Goal: Information Seeking & Learning: Learn about a topic

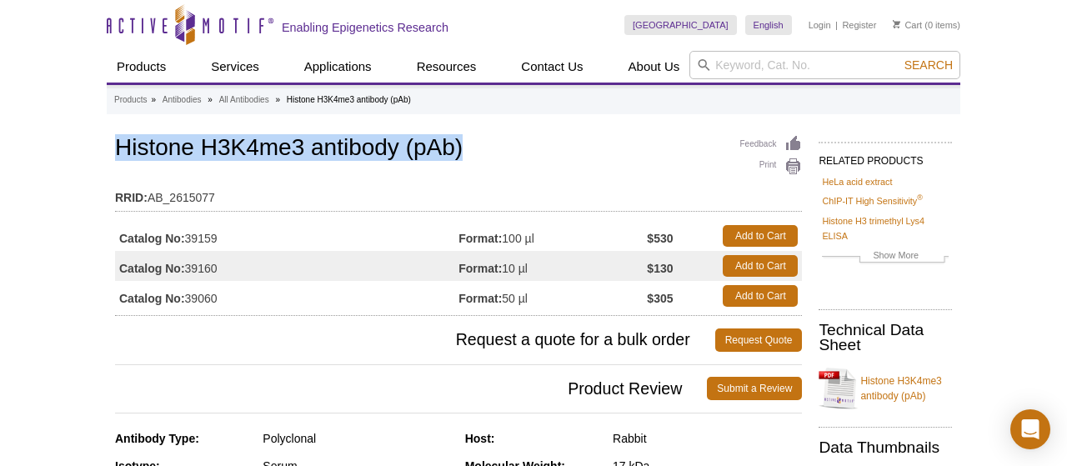
drag, startPoint x: 118, startPoint y: 146, endPoint x: 474, endPoint y: 158, distance: 356.1
click at [474, 158] on h1 "Histone H3K4me3 antibody (pAb)" at bounding box center [458, 149] width 687 height 28
copy h1 "Histone H3K4me3 antibody (pAb)"
drag, startPoint x: 458, startPoint y: 233, endPoint x: 604, endPoint y: 223, distance: 147.0
click at [604, 223] on tr "Catalog No: 39159 Format: 100 µl $530 Add to Cart" at bounding box center [458, 236] width 687 height 30
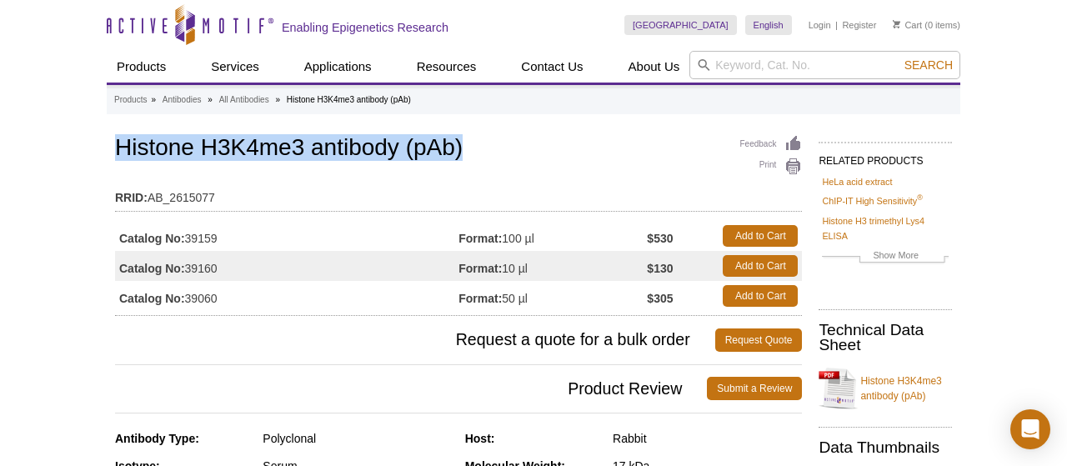
copy tr "39159 Format: 100 µl"
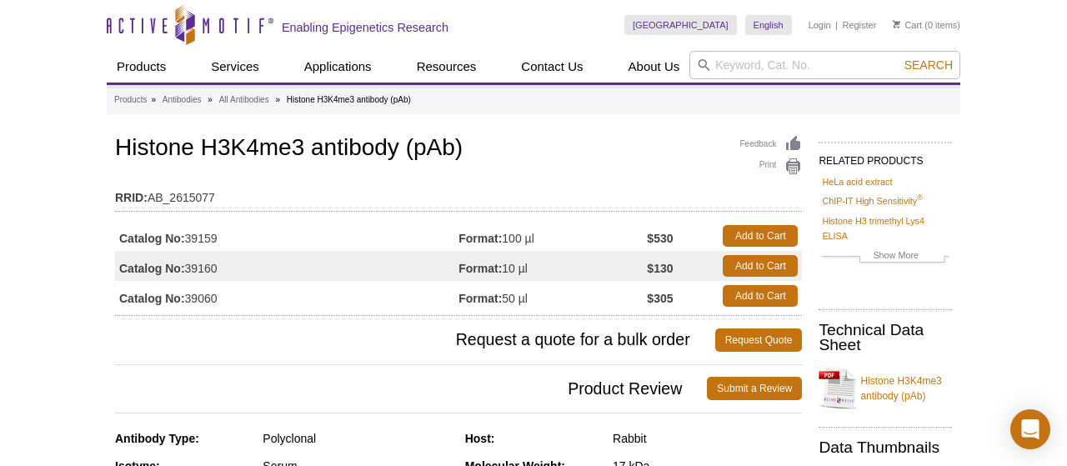
click at [208, 236] on td "Catalog No: 39159" at bounding box center [286, 236] width 343 height 30
copy td "39159"
drag, startPoint x: 649, startPoint y: 236, endPoint x: 680, endPoint y: 238, distance: 30.9
click at [680, 238] on tr "Catalog No: 39159 Format: 100 µl $530 Add to Cart" at bounding box center [458, 236] width 687 height 30
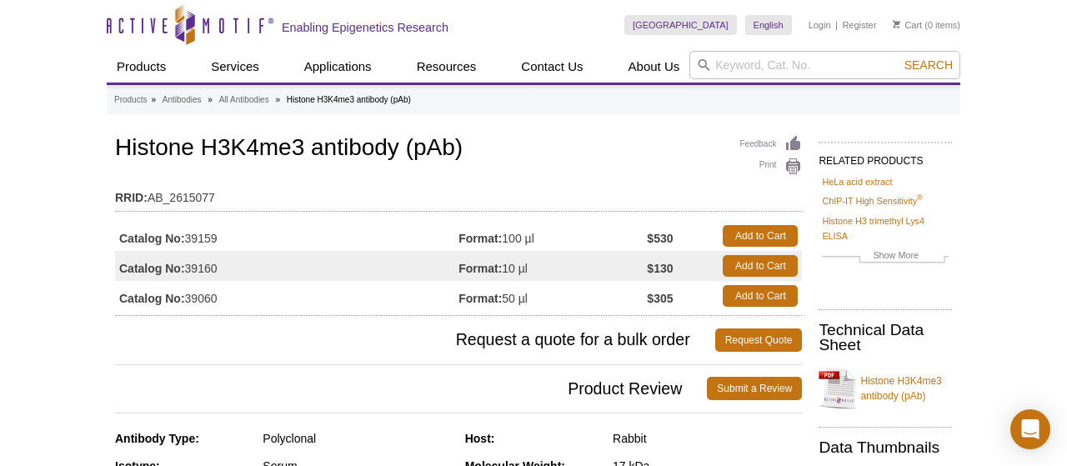
copy tr "100 µl $530"
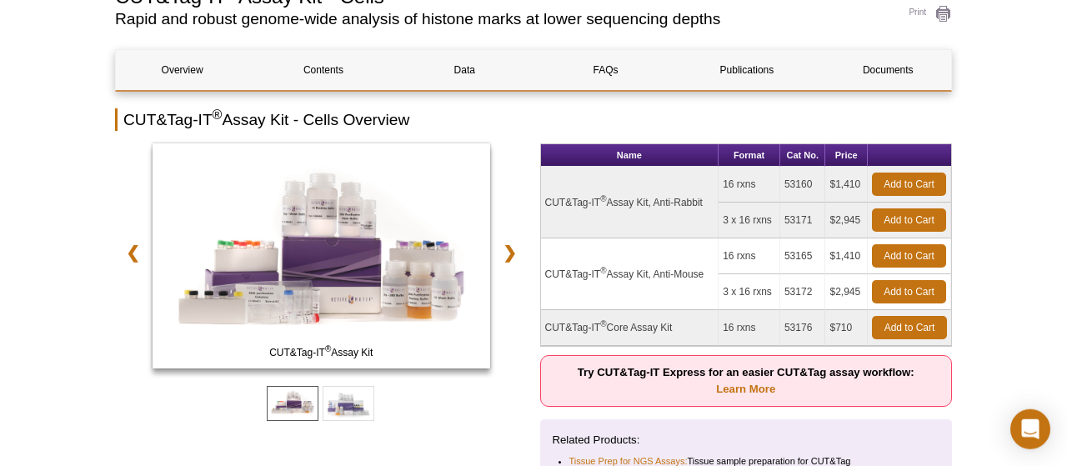
scroll to position [192, 0]
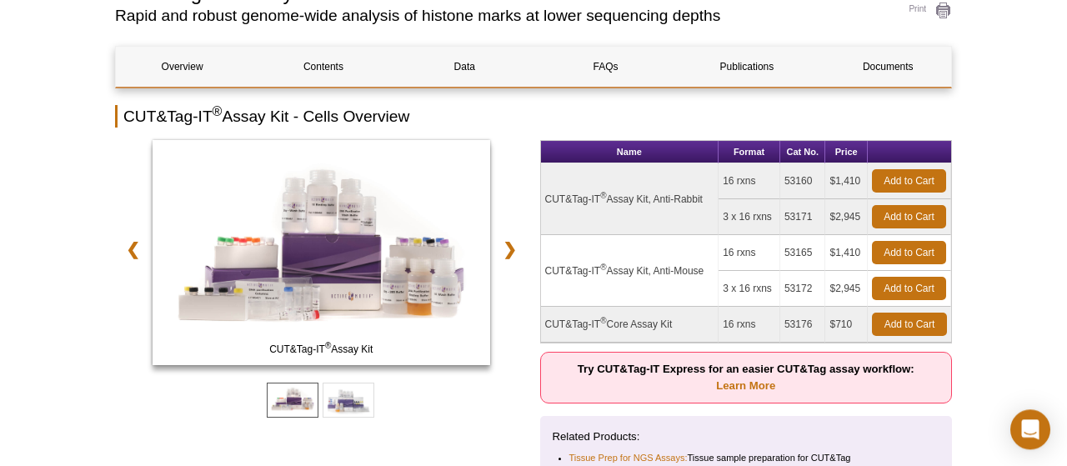
drag, startPoint x: 546, startPoint y: 196, endPoint x: 708, endPoint y: 195, distance: 161.7
click at [708, 195] on td "CUT&Tag-IT ® Assay Kit, Anti-Rabbit" at bounding box center [630, 199] width 178 height 72
copy td "CUT&Tag-IT ® Assay Kit, Anti-Rabbit"
drag, startPoint x: 725, startPoint y: 180, endPoint x: 763, endPoint y: 180, distance: 37.5
click at [763, 180] on td "16 rxns" at bounding box center [750, 181] width 62 height 36
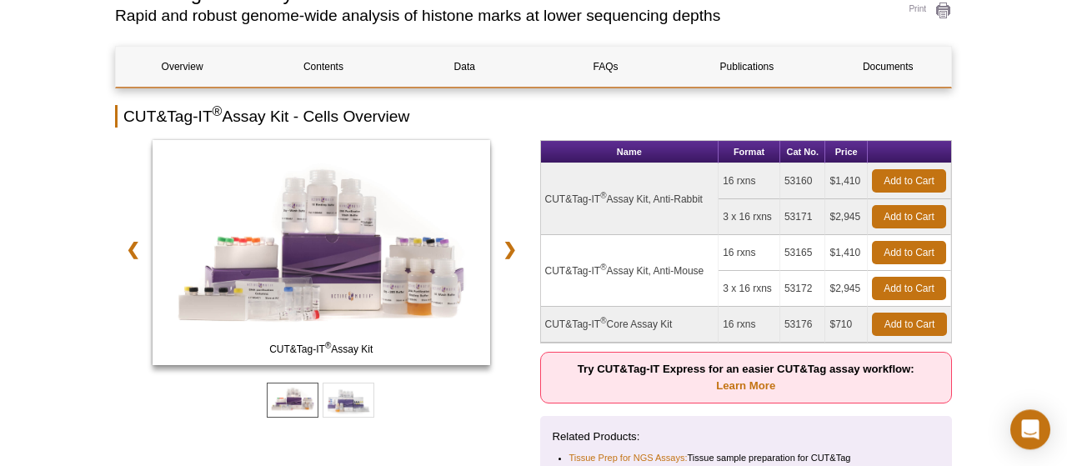
copy td "16 rxns"
click at [789, 178] on td "53160" at bounding box center [803, 181] width 46 height 36
copy td "53160"
drag, startPoint x: 859, startPoint y: 178, endPoint x: 835, endPoint y: 179, distance: 24.2
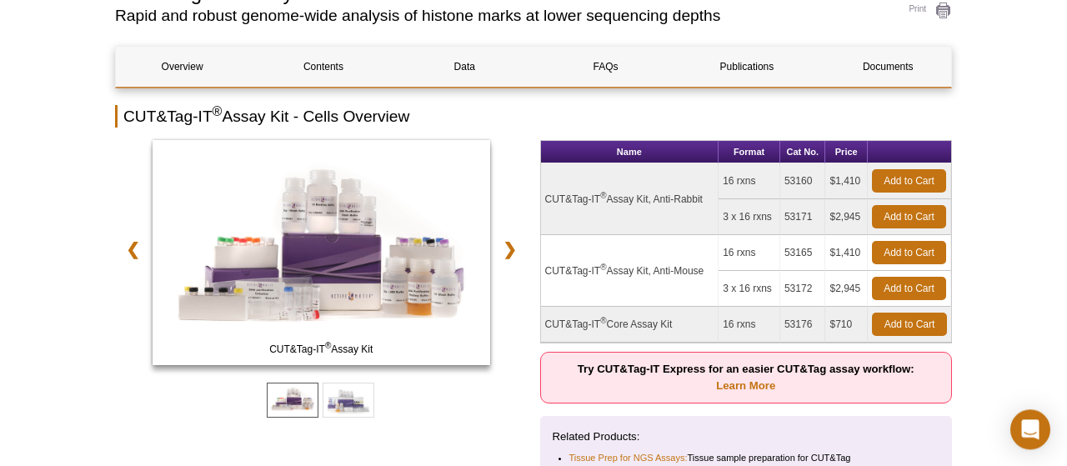
click at [835, 179] on td "$1,410" at bounding box center [846, 181] width 43 height 36
copy td "1,410"
